Goal: Check status

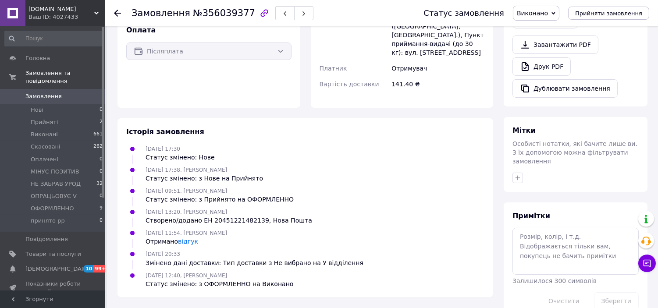
scroll to position [309, 0]
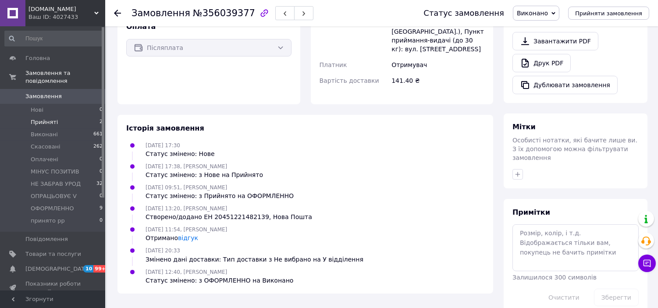
click at [55, 116] on li "Прийняті 2" at bounding box center [54, 122] width 108 height 12
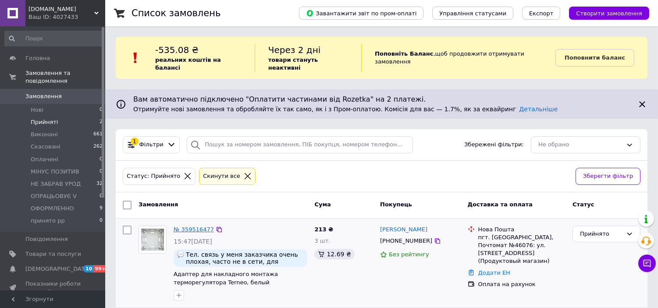
click at [204, 226] on link "№ 359516477" at bounding box center [194, 229] width 40 height 7
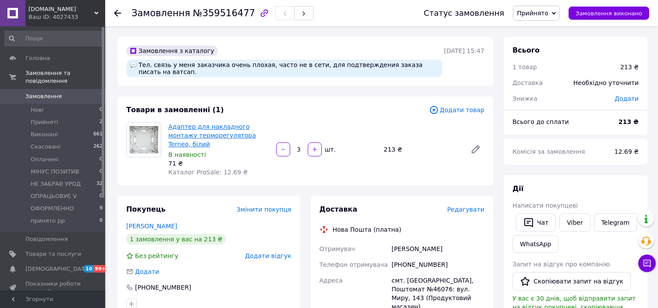
click at [233, 128] on link "Адаптер для накладного монтажу терморегулятора Terneo, білий" at bounding box center [212, 135] width 88 height 25
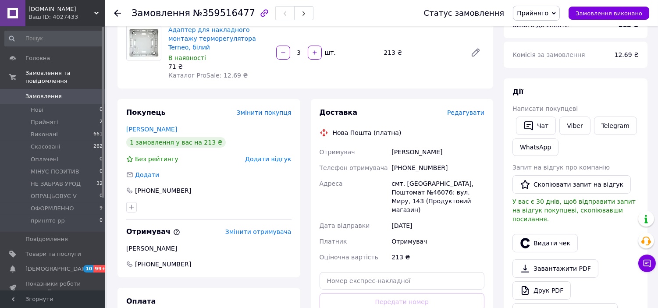
scroll to position [97, 0]
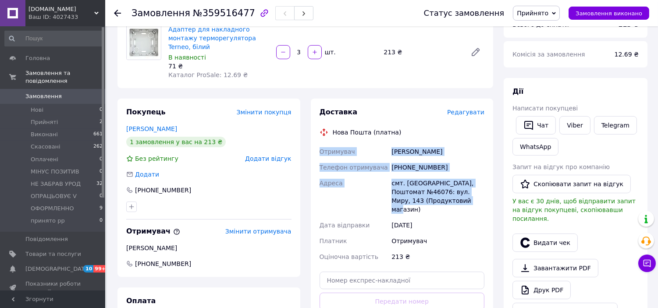
drag, startPoint x: 461, startPoint y: 186, endPoint x: 316, endPoint y: 138, distance: 152.4
click at [313, 138] on div "Доставка Редагувати Нова Пошта (платна) Отримувач [PERSON_NAME] Телефон отримув…" at bounding box center [402, 229] width 183 height 260
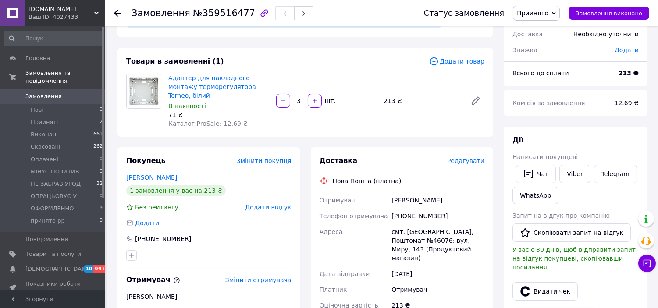
click at [226, 111] on div "71 ₴" at bounding box center [218, 115] width 101 height 9
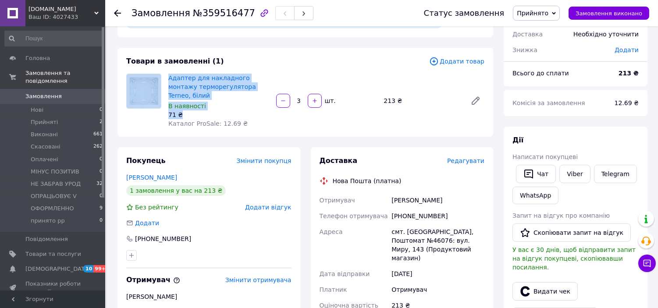
drag, startPoint x: 203, startPoint y: 96, endPoint x: 162, endPoint y: 75, distance: 45.7
click at [161, 75] on div "Адаптер для накладного монтажу терморегулятора Terneo, білий В наявності 71 ₴ К…" at bounding box center [305, 101] width 365 height 54
copy div "Адаптер для накладного монтажу терморегулятора Terneo, білий В наявності 71 ₴"
click at [537, 194] on link "WhatsApp" at bounding box center [536, 196] width 46 height 18
